Goal: Task Accomplishment & Management: Manage account settings

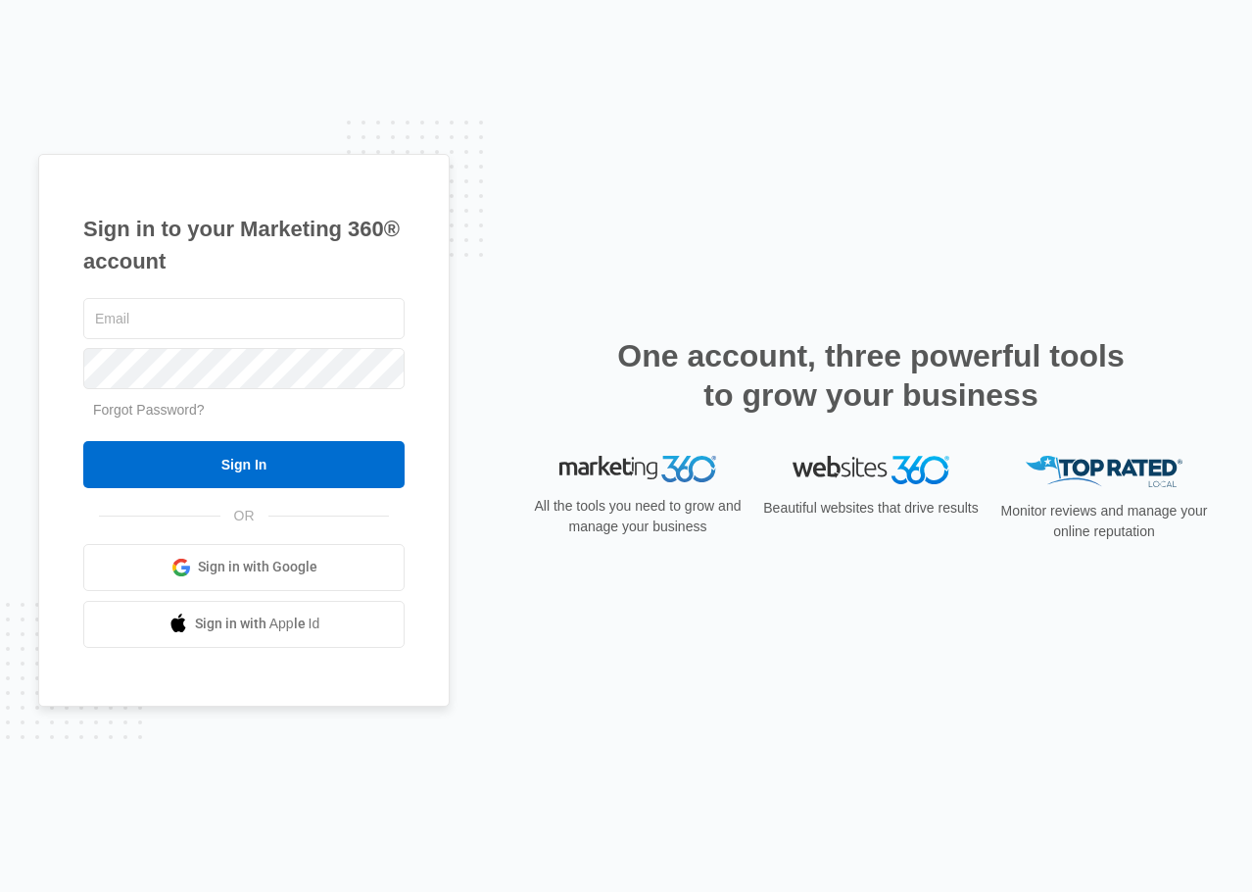
scroll to position [9619, 0]
click at [127, 313] on input "text" at bounding box center [243, 318] width 321 height 41
type input "[EMAIL_ADDRESS][DOMAIN_NAME]"
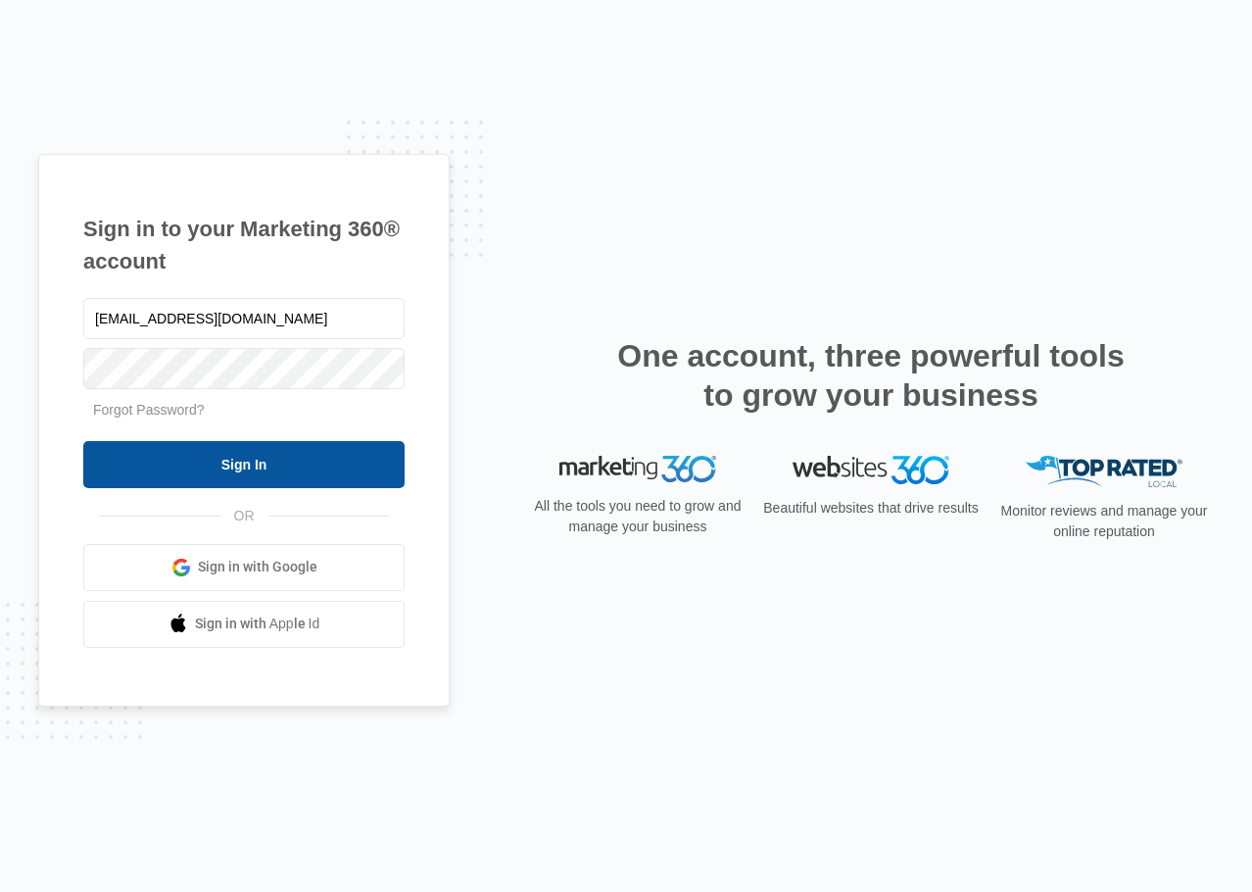
click at [315, 481] on input "Sign In" at bounding box center [243, 464] width 321 height 47
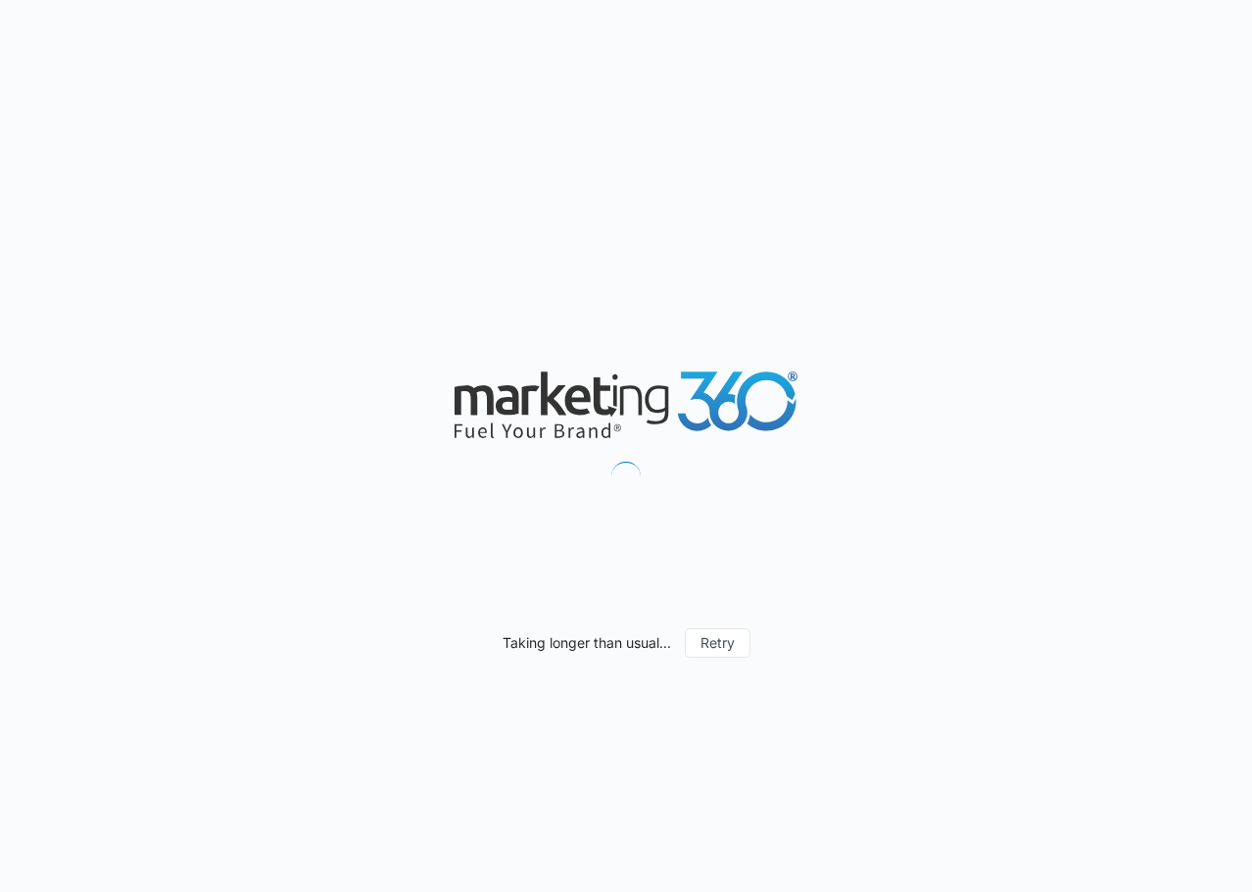
scroll to position [9619, 0]
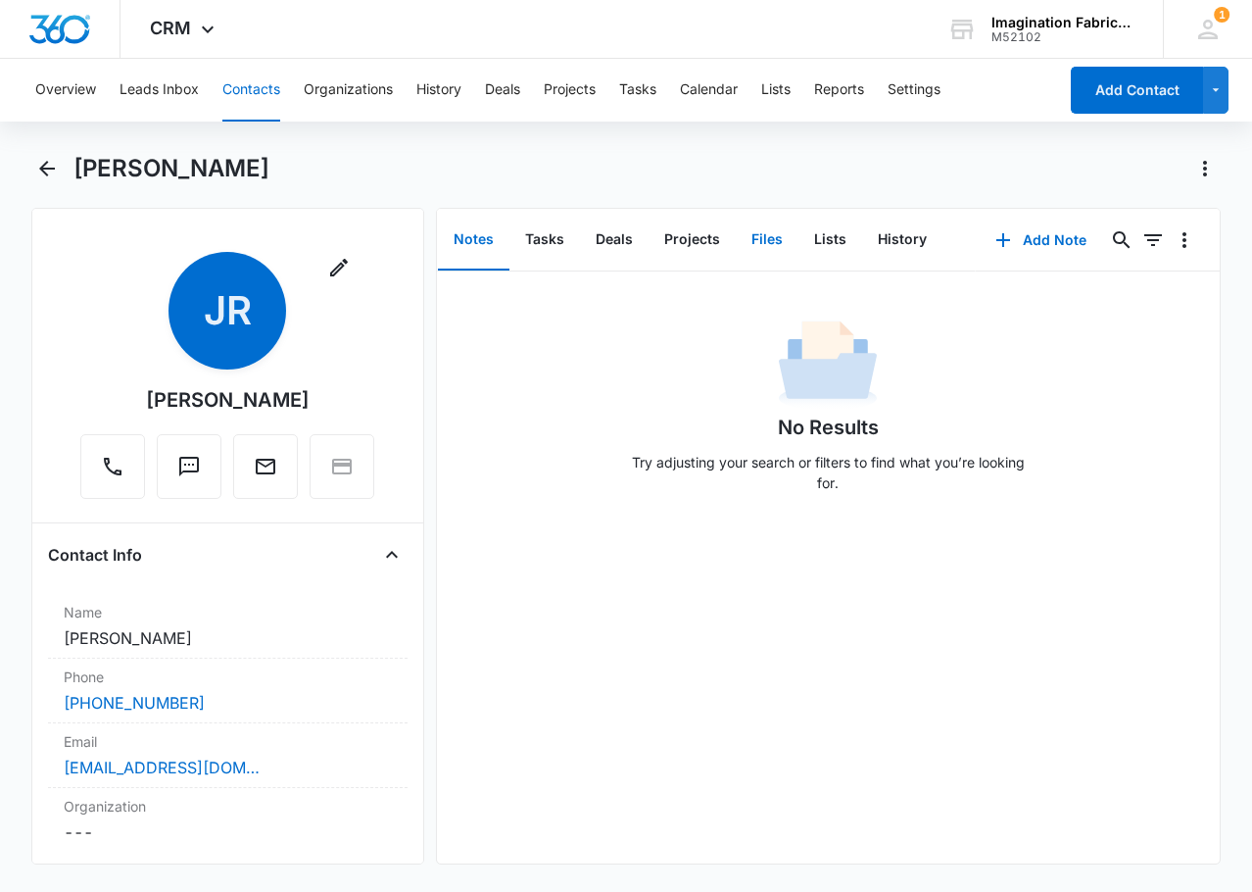
click at [756, 233] on button "Files" at bounding box center [767, 240] width 63 height 61
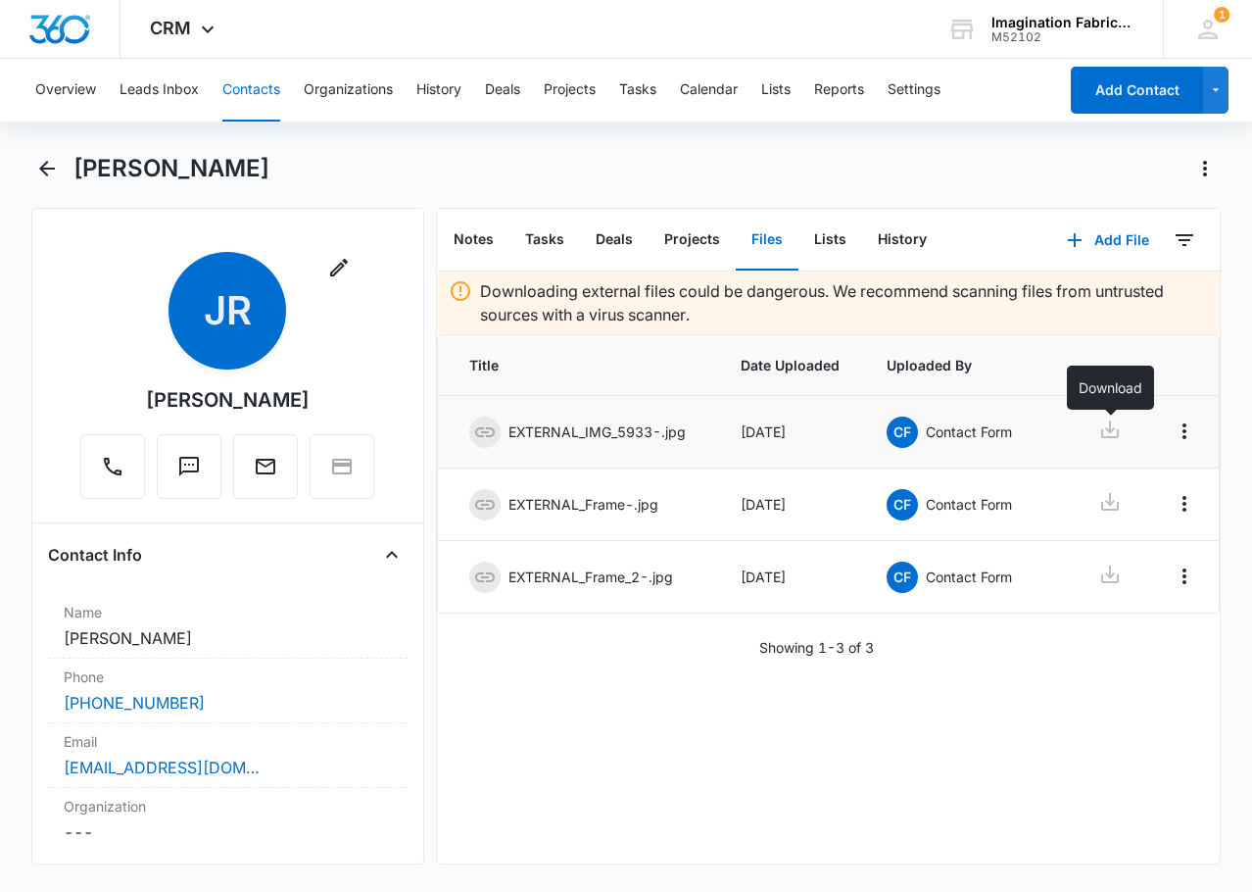
click at [1115, 425] on icon at bounding box center [1110, 429] width 24 height 24
click at [1105, 501] on icon at bounding box center [1110, 502] width 24 height 24
click at [1103, 568] on icon at bounding box center [1110, 574] width 24 height 24
